Goal: Complete application form

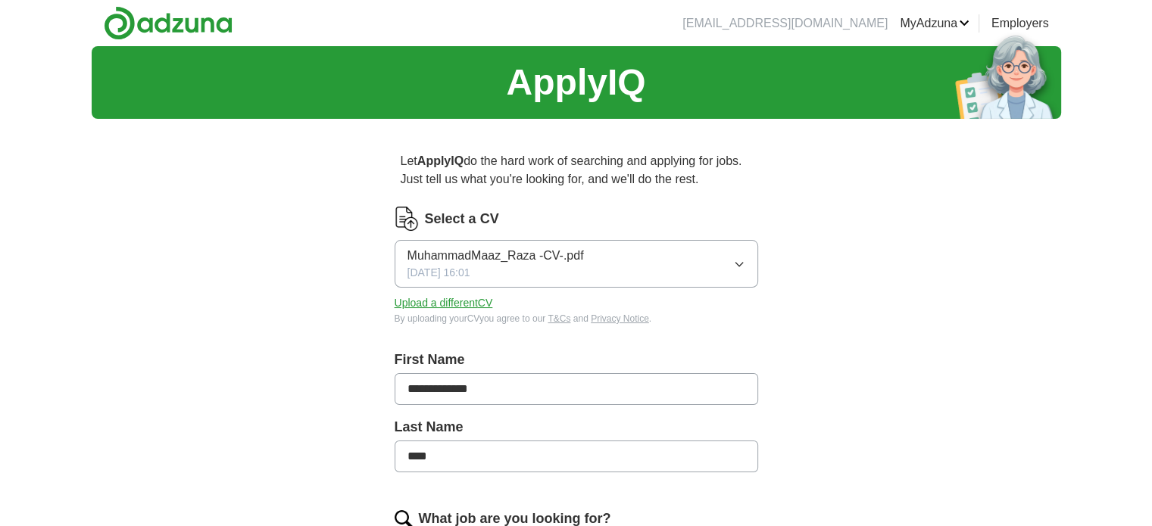
click at [613, 236] on div "Select a CV MuhammadMaaz_Raza -CV-.pdf [DATE] 16:01 Upload a different CV By up…" at bounding box center [577, 266] width 364 height 119
click at [656, 260] on button "MuhammadMaaz_Raza -CV-.pdf [DATE] 16:01" at bounding box center [577, 264] width 364 height 48
click at [574, 274] on div "MuhammadMaaz_Raza -CV-.pdf [DATE] 16:01" at bounding box center [496, 264] width 176 height 34
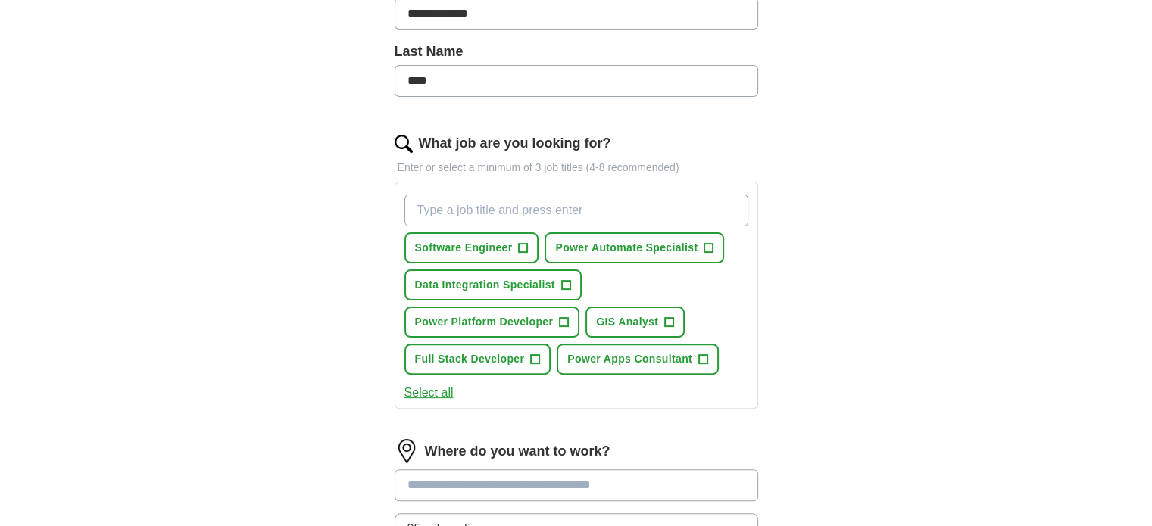
scroll to position [376, 0]
click at [566, 317] on span "+" at bounding box center [564, 323] width 9 height 12
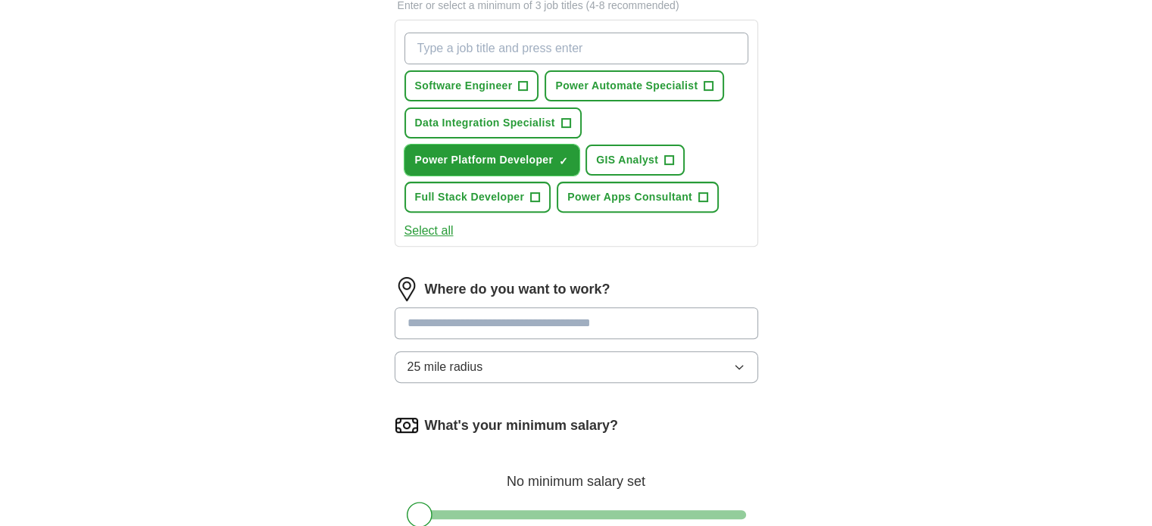
scroll to position [539, 0]
click at [574, 320] on input at bounding box center [577, 322] width 364 height 32
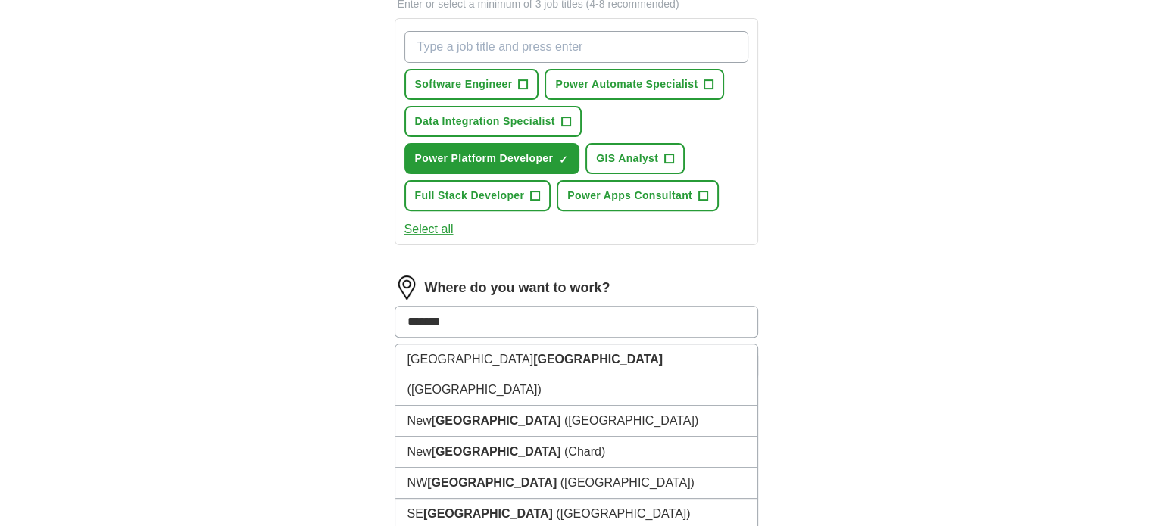
scroll to position [623, 0]
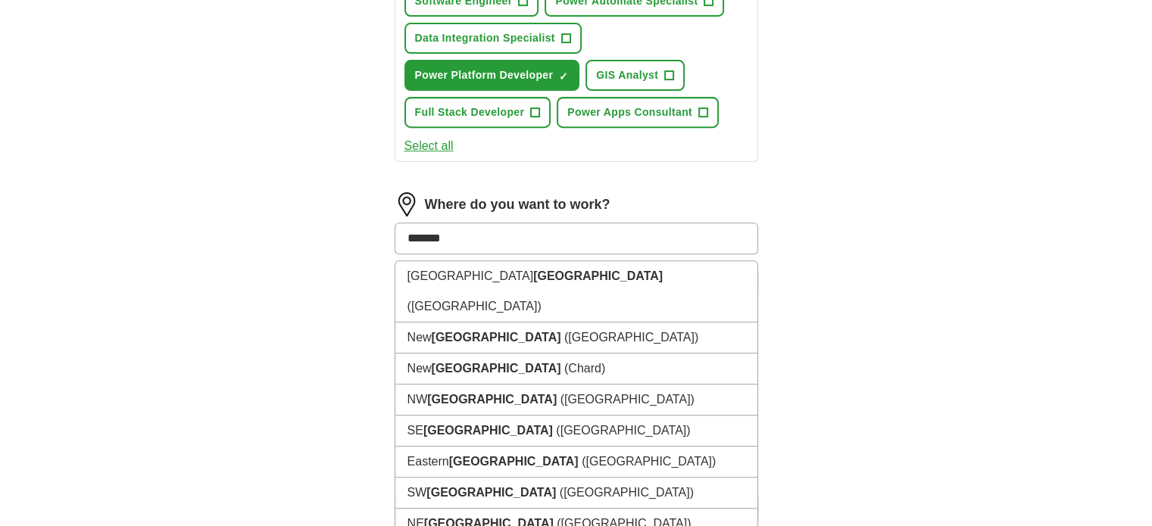
type input "*******"
click at [906, 289] on div "**********" at bounding box center [577, 4] width 970 height 1160
click at [511, 242] on input "*******" at bounding box center [577, 239] width 364 height 32
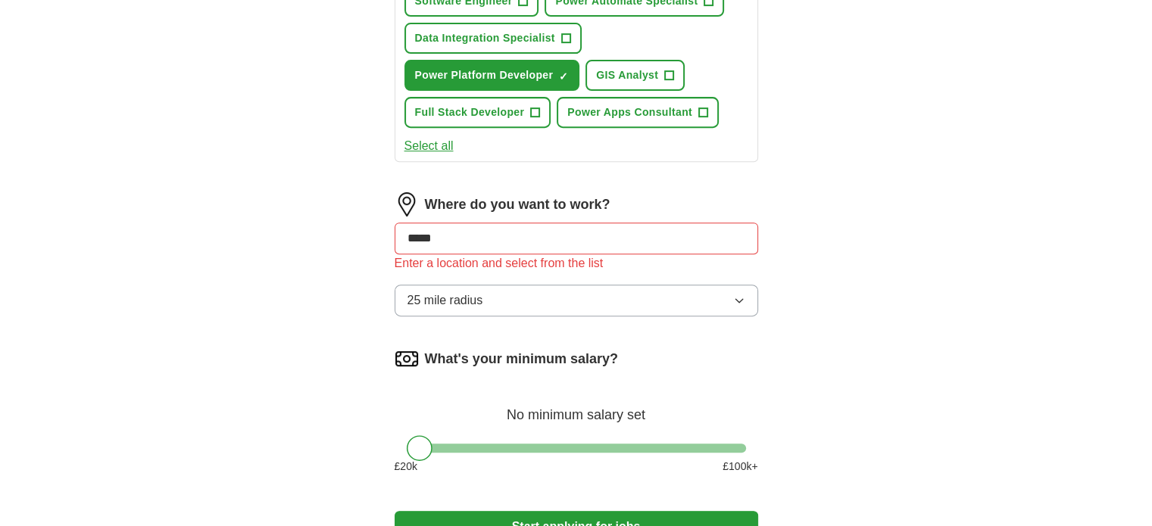
type input "******"
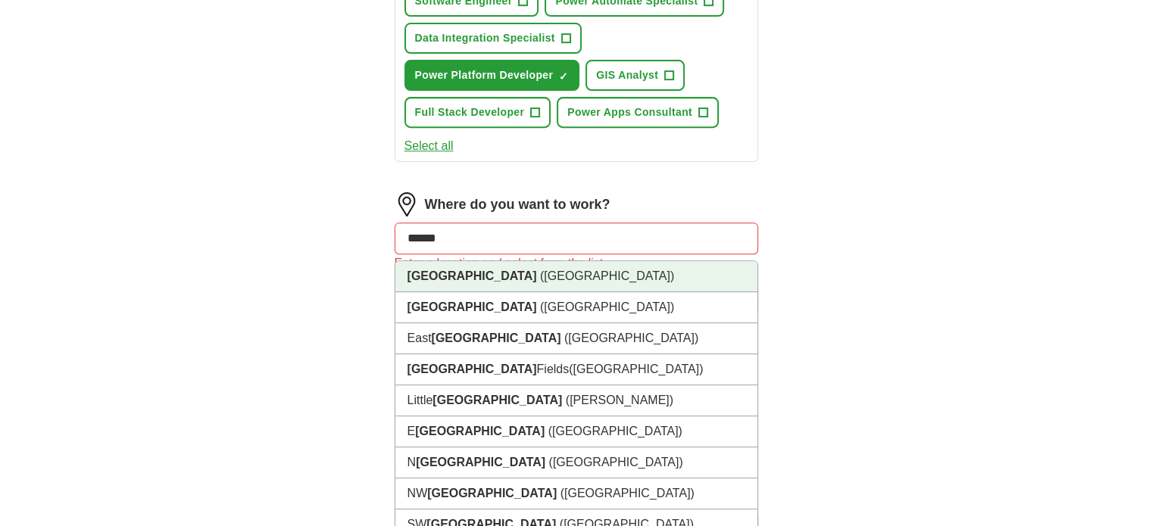
click at [530, 263] on li "[GEOGRAPHIC_DATA] ([GEOGRAPHIC_DATA])" at bounding box center [576, 276] width 362 height 31
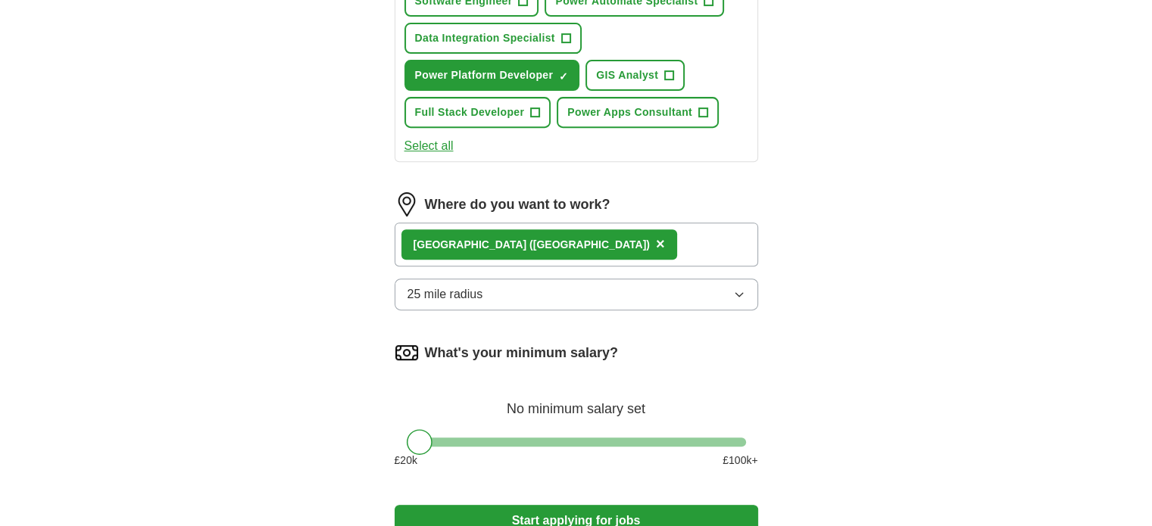
click at [651, 293] on button "25 mile radius" at bounding box center [577, 295] width 364 height 32
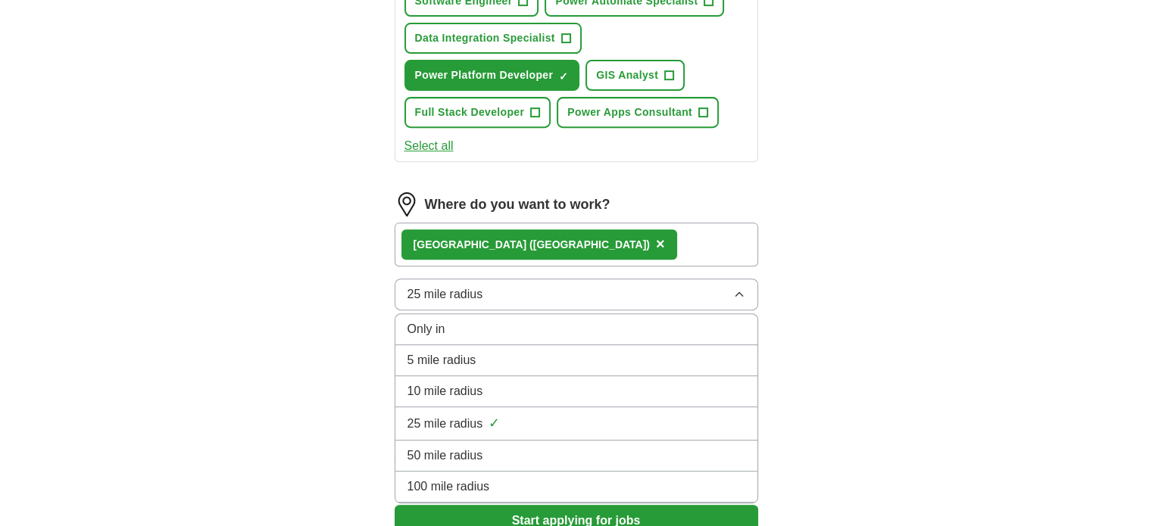
click at [551, 447] on div "50 mile radius" at bounding box center [577, 456] width 338 height 18
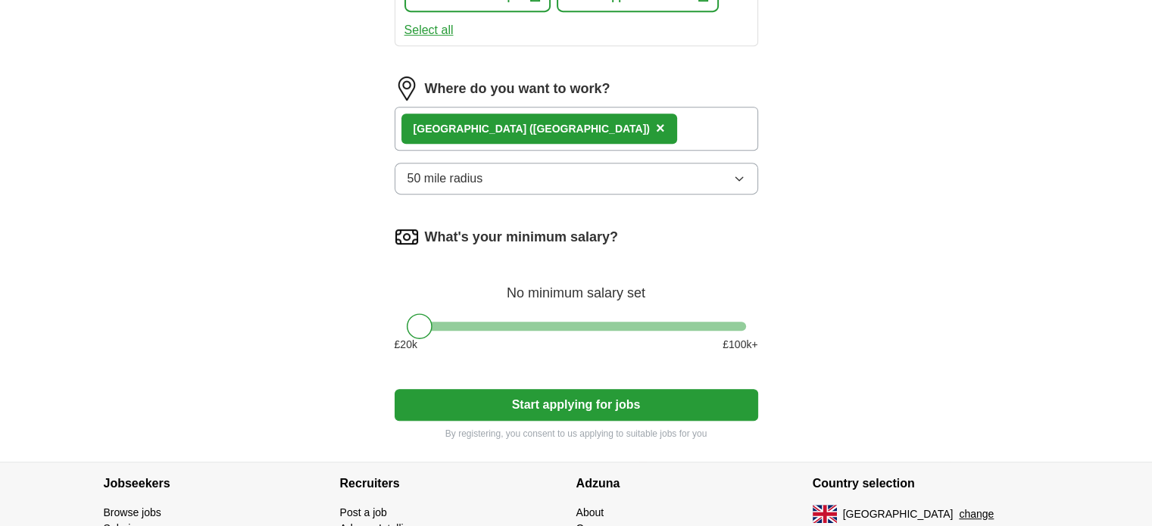
scroll to position [739, 0]
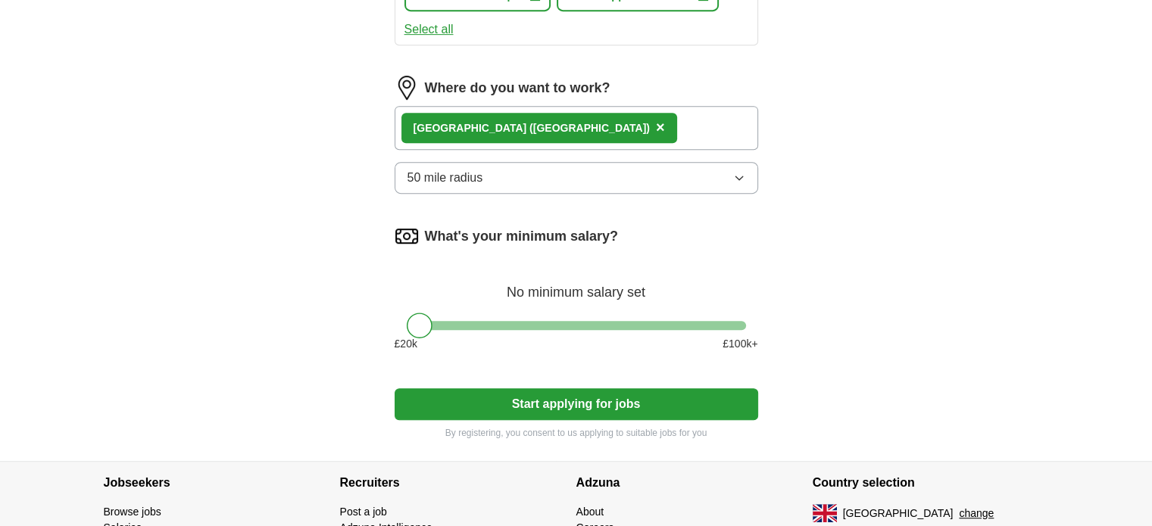
click at [530, 404] on button "Start applying for jobs" at bounding box center [577, 405] width 364 height 32
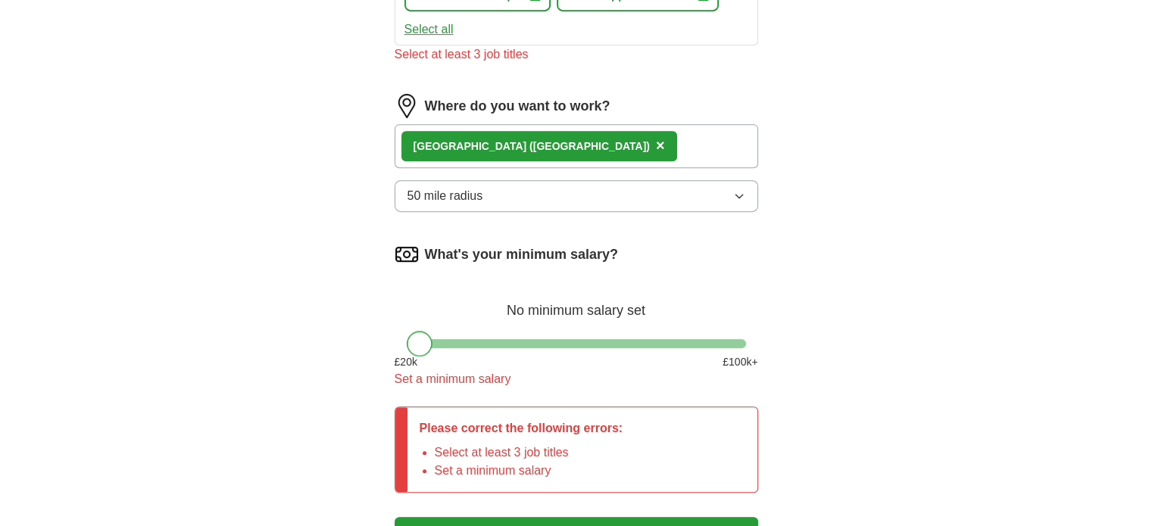
drag, startPoint x: 425, startPoint y: 331, endPoint x: 400, endPoint y: 331, distance: 25.0
click at [400, 331] on div "What's your minimum salary? No minimum salary set £ 20 k £ 100 k+ Set a minimum…" at bounding box center [577, 321] width 364 height 158
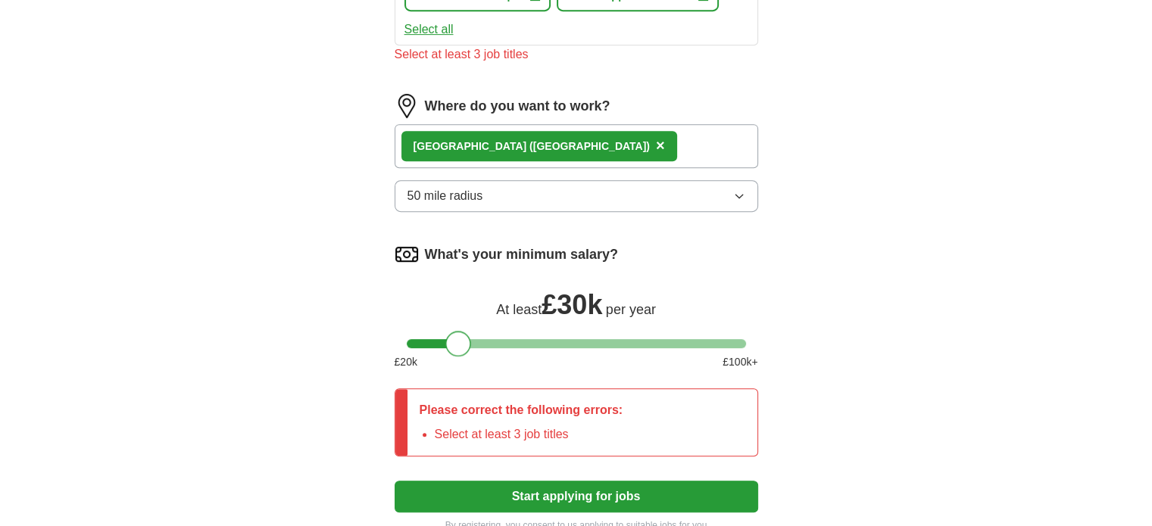
drag, startPoint x: 417, startPoint y: 345, endPoint x: 457, endPoint y: 348, distance: 39.6
click at [457, 348] on div at bounding box center [458, 344] width 26 height 26
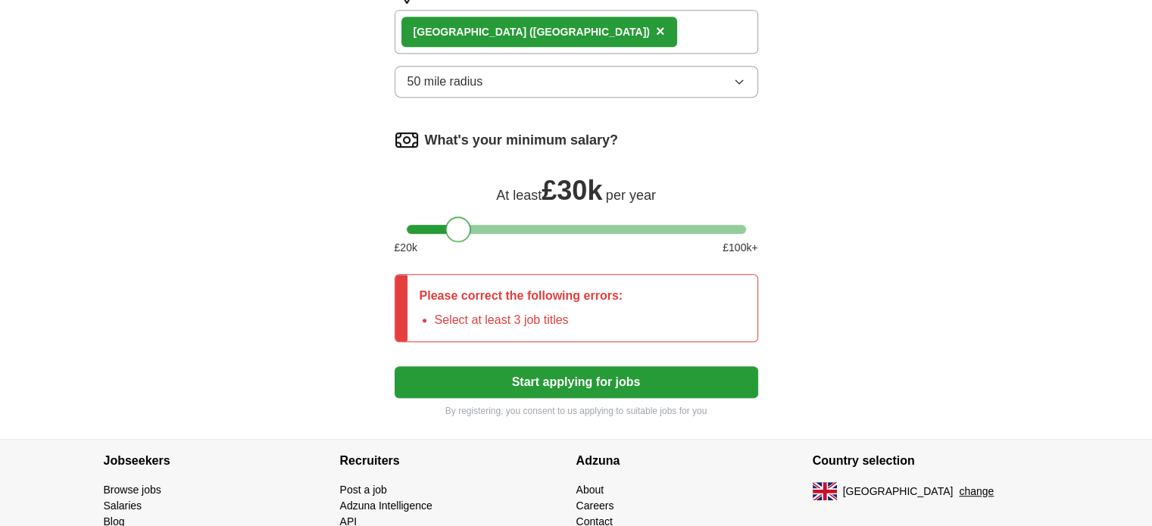
scroll to position [854, 0]
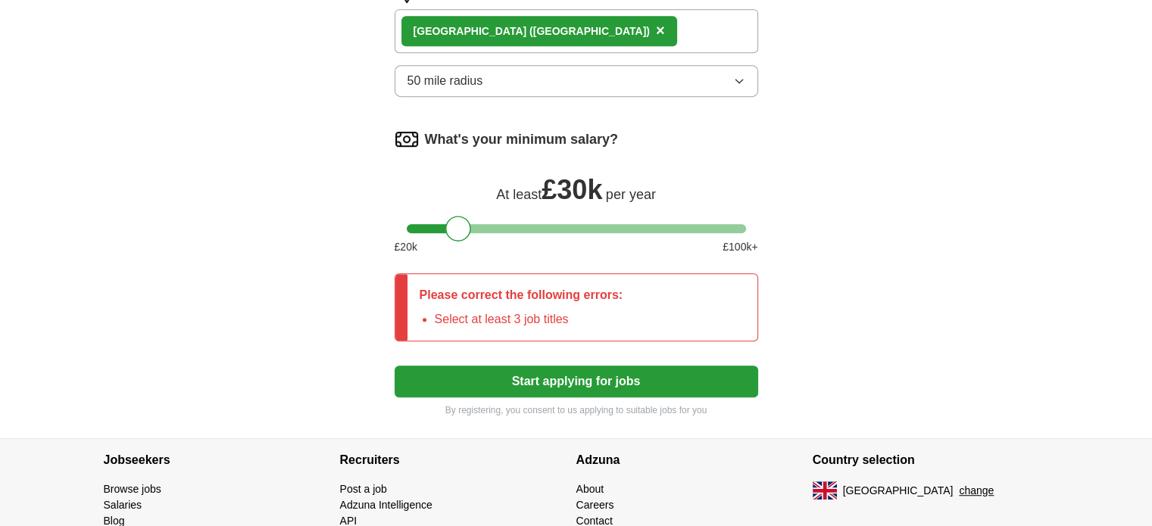
click at [607, 373] on button "Start applying for jobs" at bounding box center [577, 382] width 364 height 32
click at [603, 383] on button "Start applying for jobs" at bounding box center [577, 382] width 364 height 32
click at [601, 372] on button "Start applying for jobs" at bounding box center [577, 382] width 364 height 32
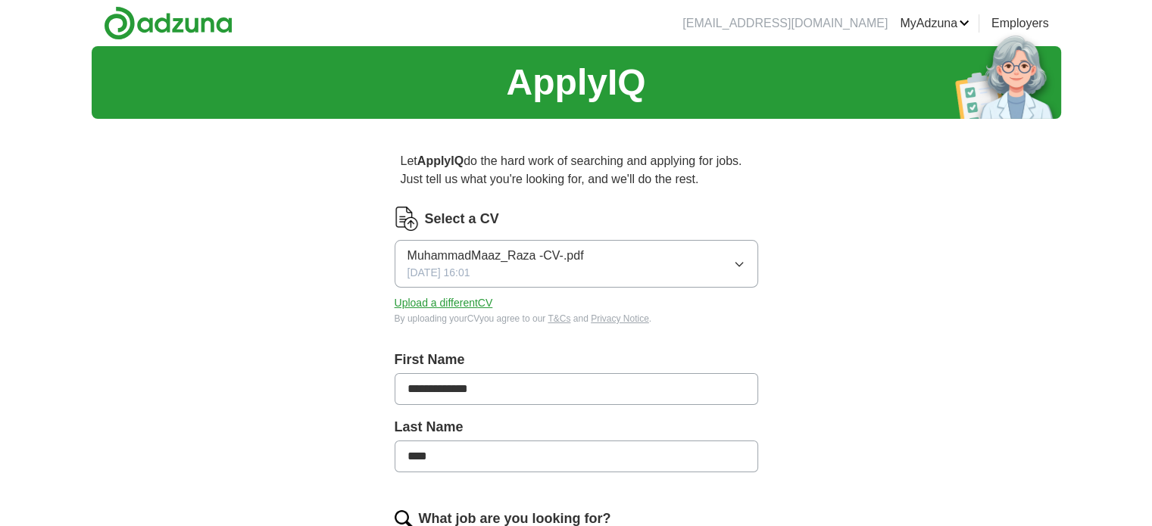
scroll to position [930, 0]
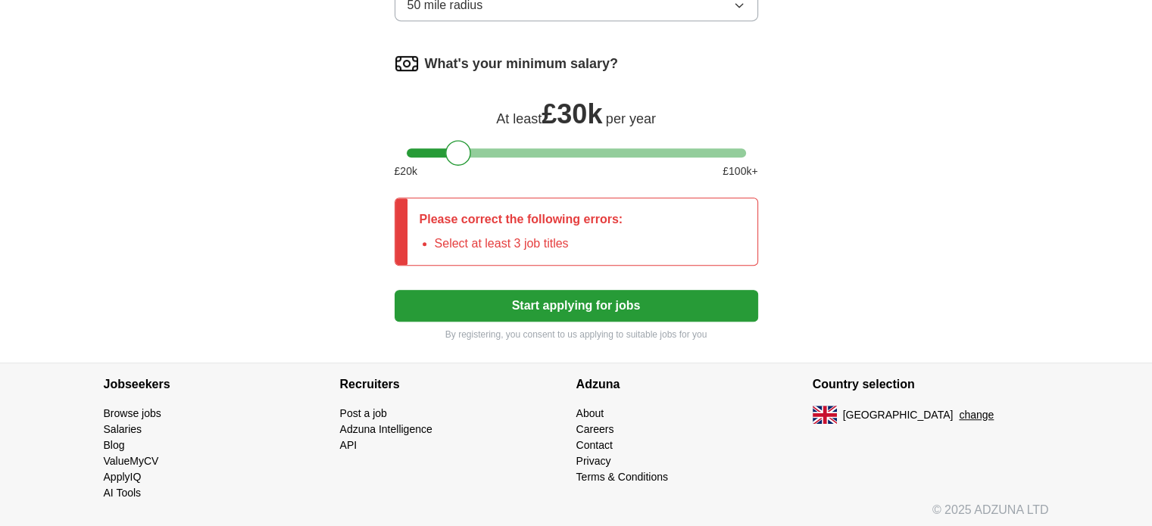
click at [564, 290] on button "Start applying for jobs" at bounding box center [577, 306] width 364 height 32
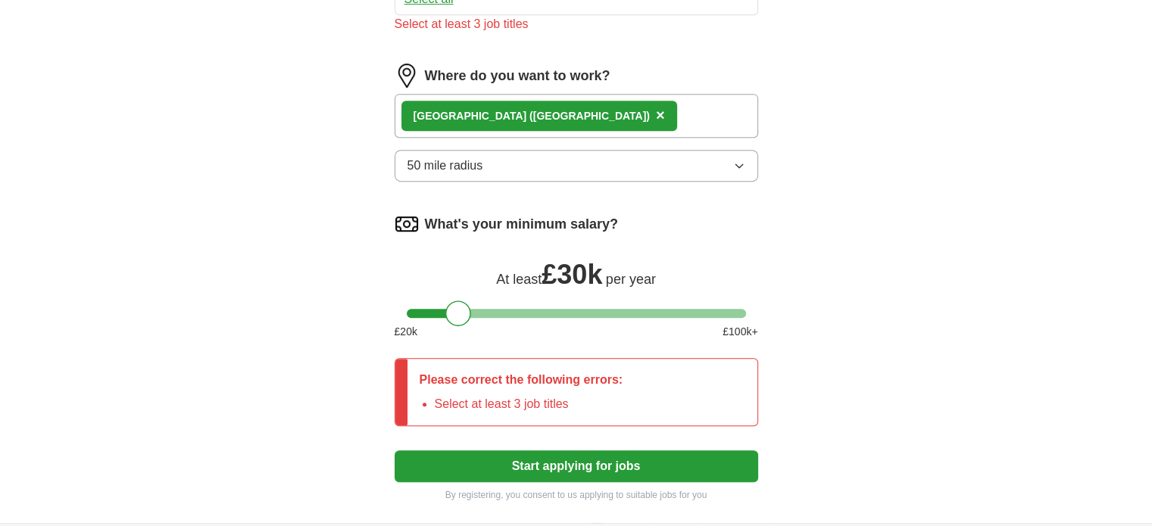
scroll to position [775, 0]
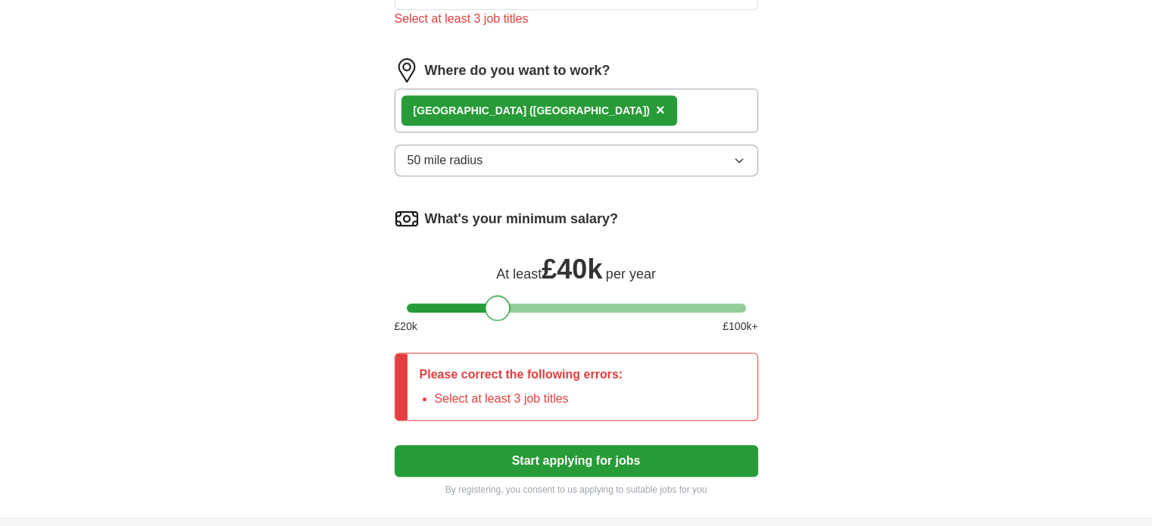
drag, startPoint x: 449, startPoint y: 295, endPoint x: 488, endPoint y: 302, distance: 39.2
click at [488, 302] on div at bounding box center [498, 308] width 26 height 26
click at [533, 456] on button "Start applying for jobs" at bounding box center [577, 461] width 364 height 32
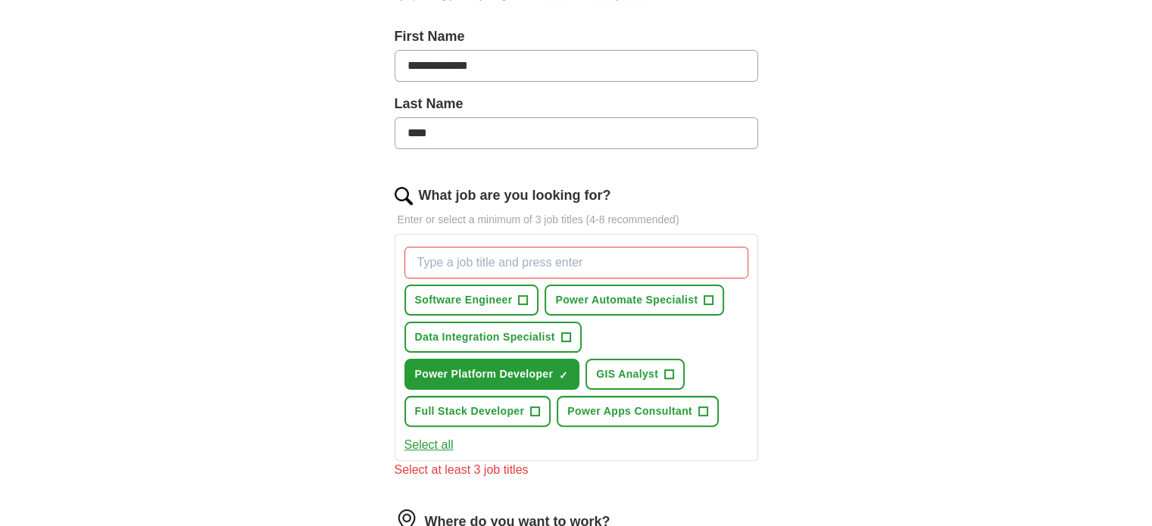
scroll to position [0, 0]
